Goal: Task Accomplishment & Management: Use online tool/utility

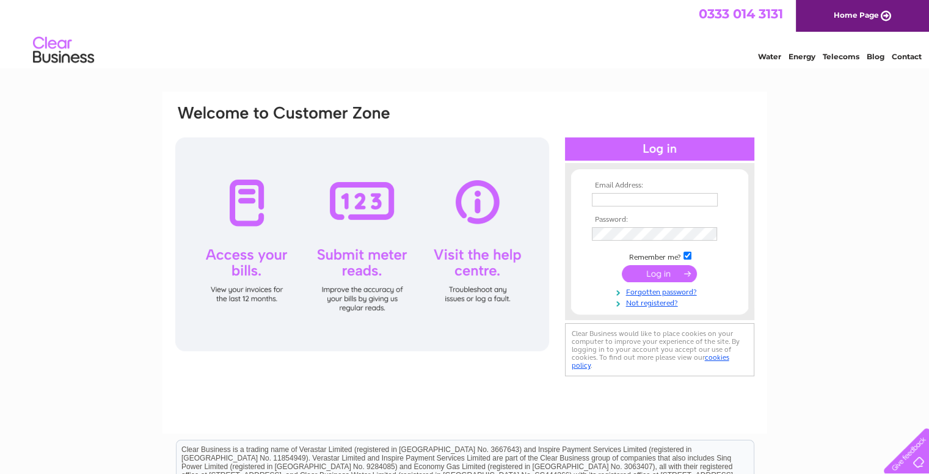
click at [624, 200] on input "text" at bounding box center [655, 199] width 126 height 13
type input "admin@sarti.co.uk"
click at [660, 272] on input "submit" at bounding box center [659, 274] width 75 height 17
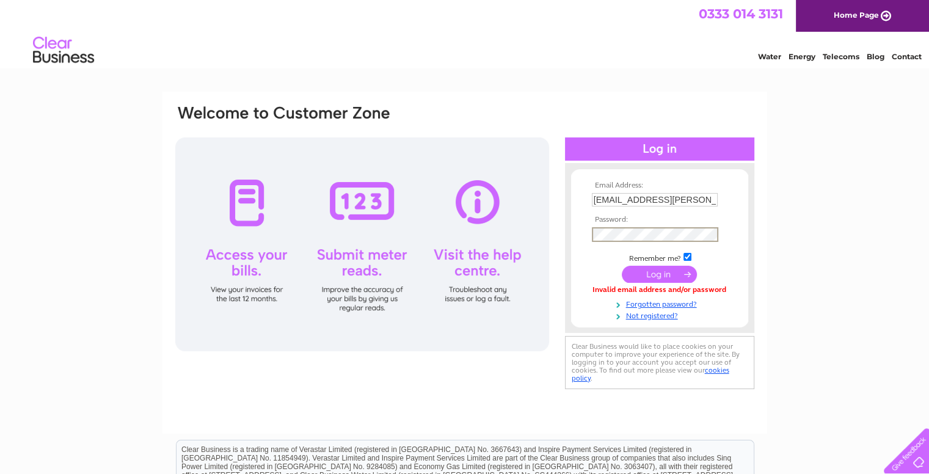
click at [665, 269] on input "submit" at bounding box center [659, 274] width 75 height 17
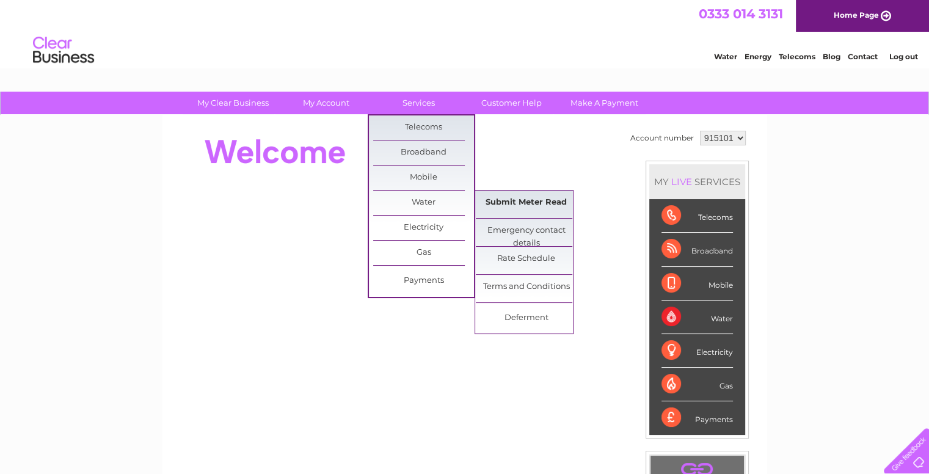
click at [518, 203] on link "Submit Meter Read" at bounding box center [526, 203] width 101 height 24
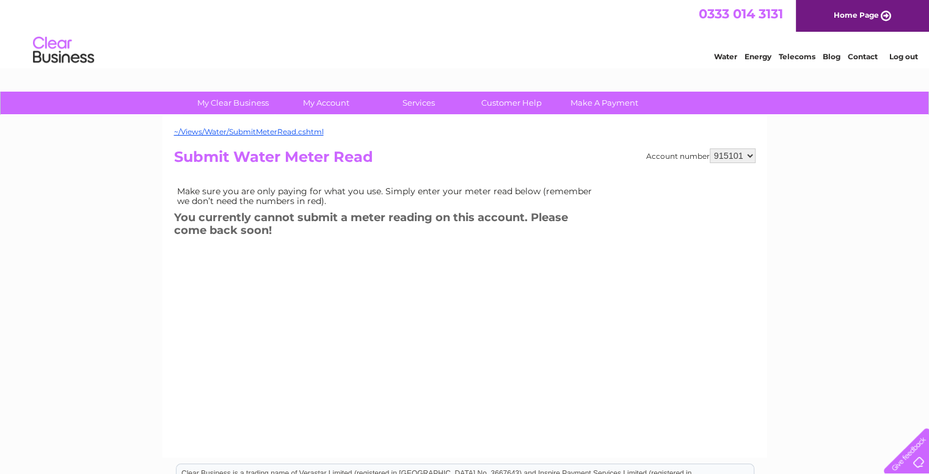
click at [750, 152] on select "915101 915103 915104" at bounding box center [733, 155] width 46 height 15
select select "915103"
click at [710, 148] on select "915101 915103 915104" at bounding box center [733, 155] width 46 height 15
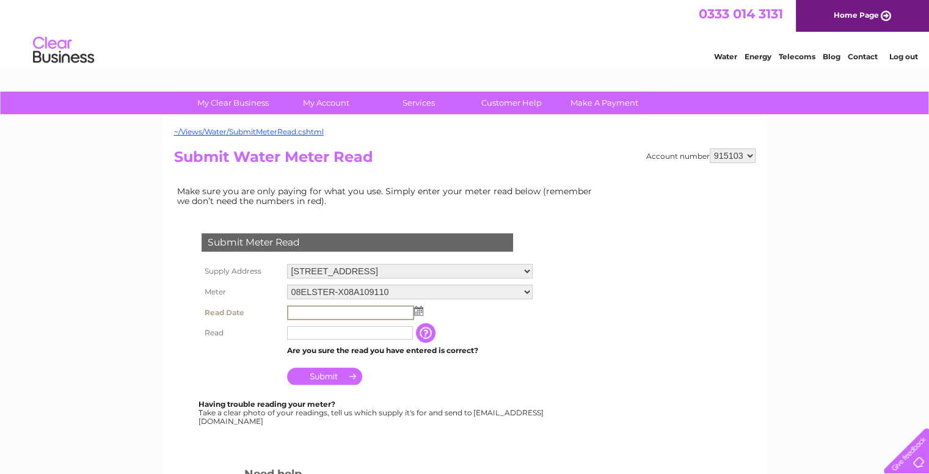
click at [389, 310] on input "text" at bounding box center [350, 312] width 127 height 15
click at [419, 306] on img at bounding box center [418, 311] width 9 height 10
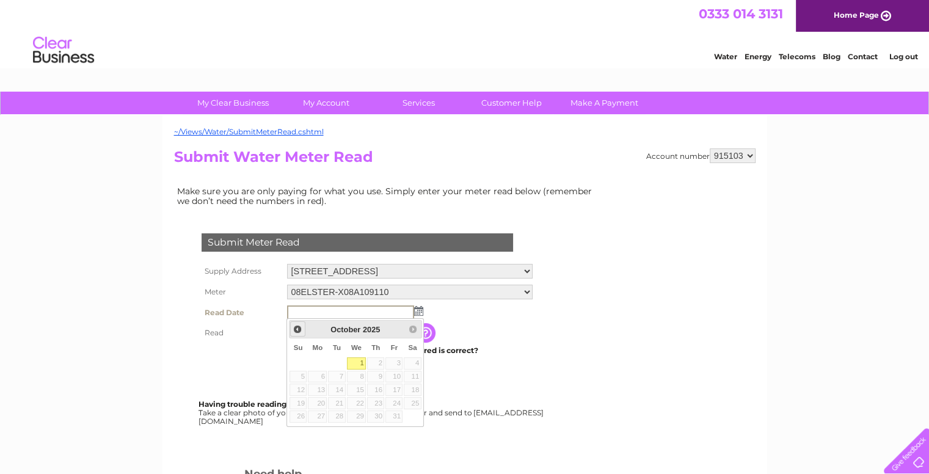
click at [293, 328] on span "Prev" at bounding box center [298, 329] width 10 height 10
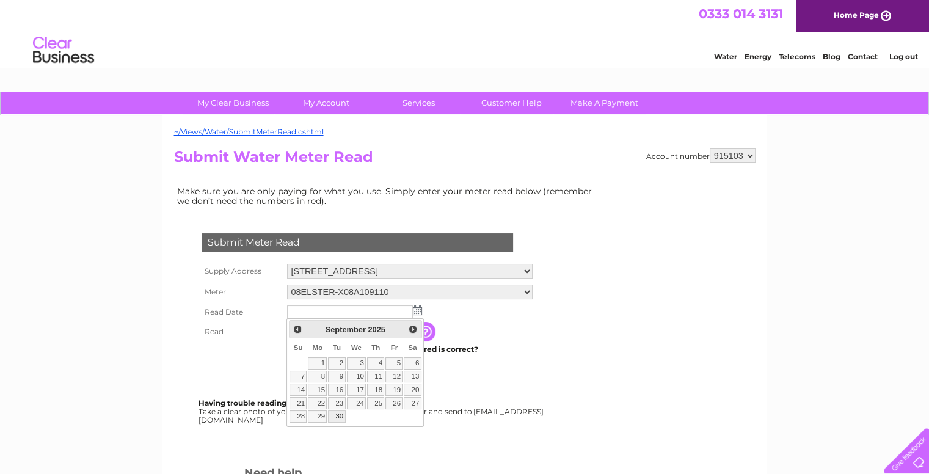
click at [342, 415] on link "30" at bounding box center [336, 417] width 17 height 12
type input "2025/09/30"
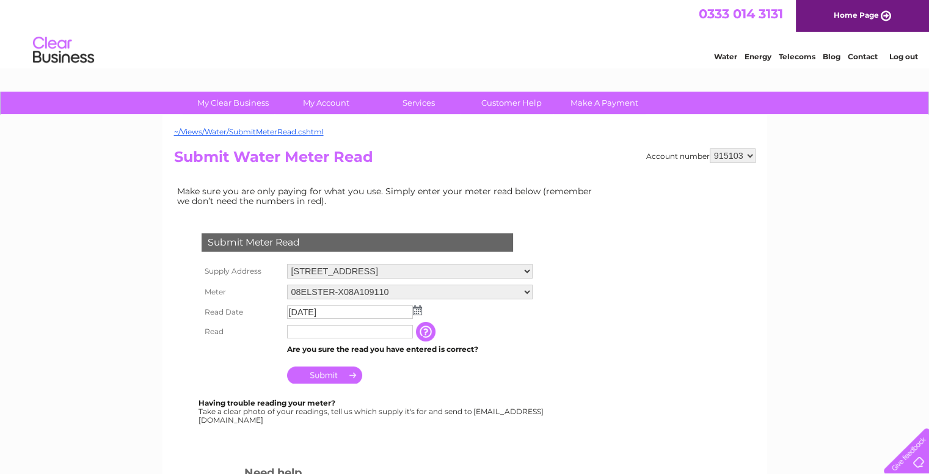
click at [362, 331] on input "text" at bounding box center [350, 331] width 126 height 13
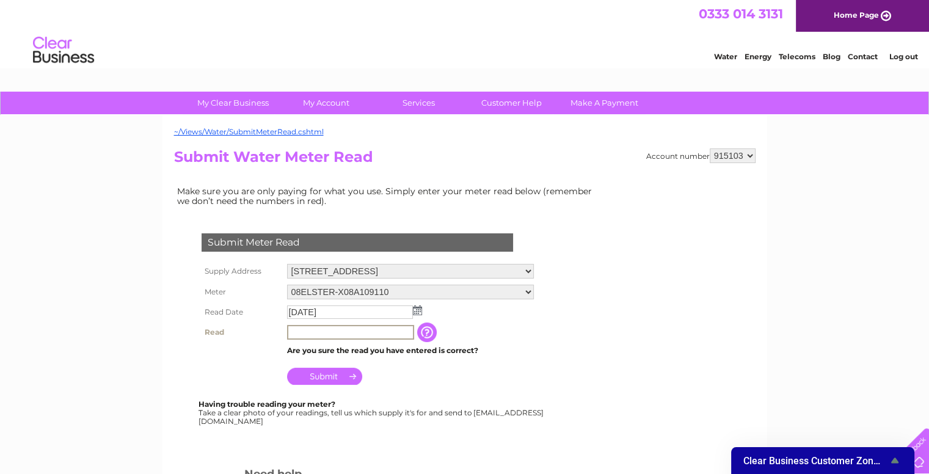
click at [307, 328] on input "text" at bounding box center [350, 332] width 127 height 15
type input "3871"
click at [327, 372] on input "Submit" at bounding box center [324, 376] width 75 height 17
